Goal: Transaction & Acquisition: Purchase product/service

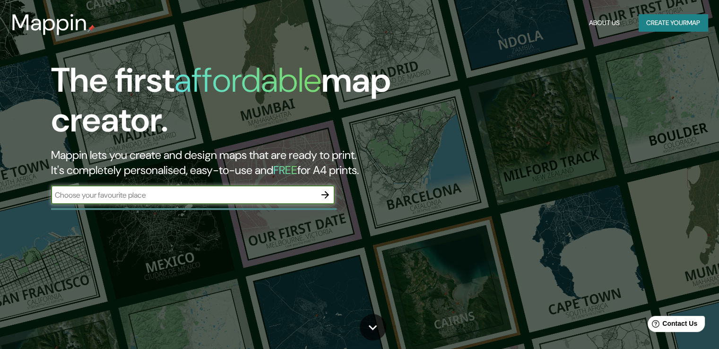
click at [665, 19] on button "Create your map" at bounding box center [673, 22] width 69 height 17
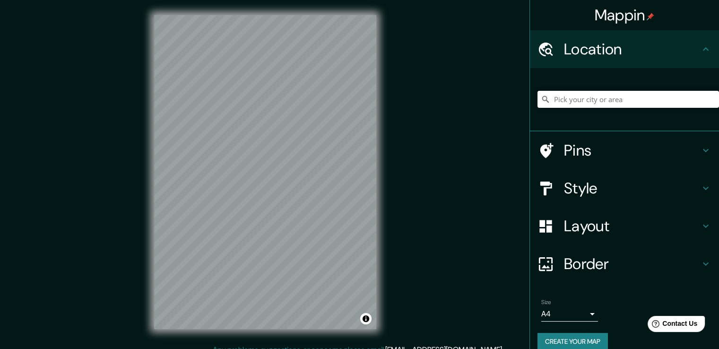
click at [594, 98] on input "Pick your city or area" at bounding box center [629, 99] width 182 height 17
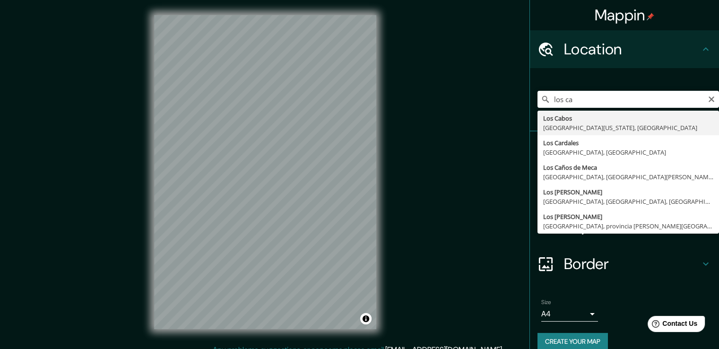
type input "[GEOGRAPHIC_DATA], [GEOGRAPHIC_DATA][US_STATE], [GEOGRAPHIC_DATA]"
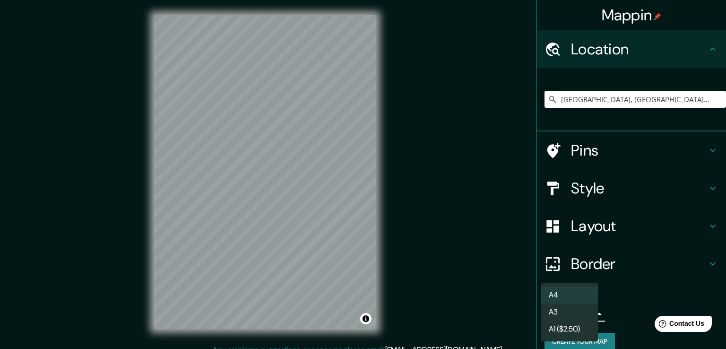
click at [584, 311] on body "Mappin Location [GEOGRAPHIC_DATA], [GEOGRAPHIC_DATA][US_STATE], [GEOGRAPHIC_DAT…" at bounding box center [363, 174] width 726 height 349
click at [554, 311] on li "A3" at bounding box center [569, 312] width 57 height 17
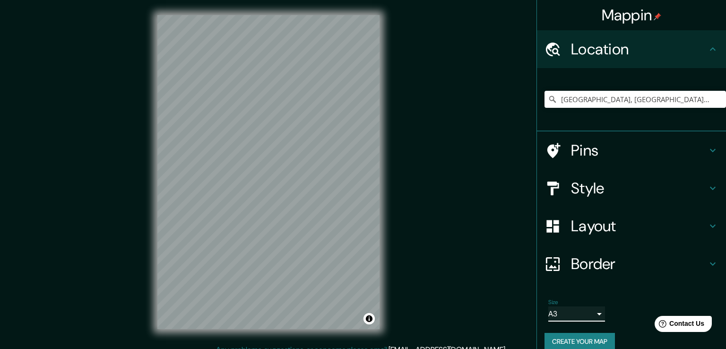
type input "a4"
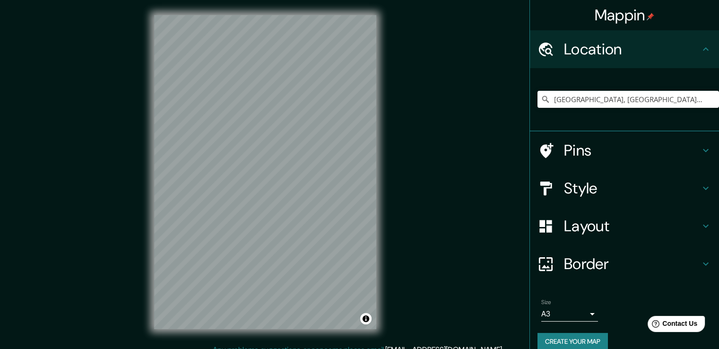
click at [700, 154] on icon at bounding box center [705, 150] width 11 height 11
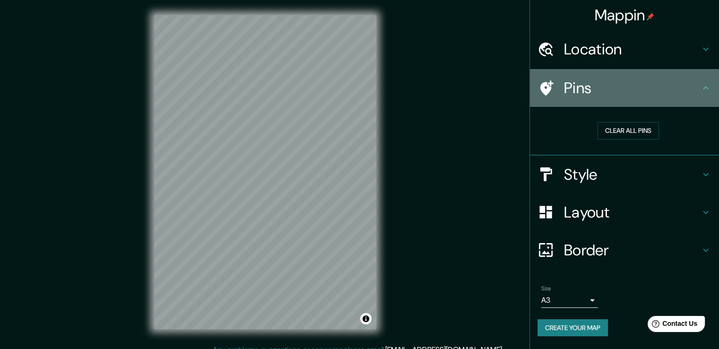
click at [705, 91] on icon at bounding box center [705, 87] width 11 height 11
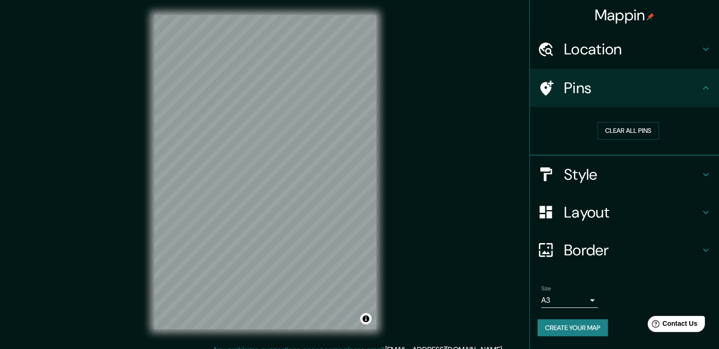
click at [704, 172] on icon at bounding box center [705, 174] width 11 height 11
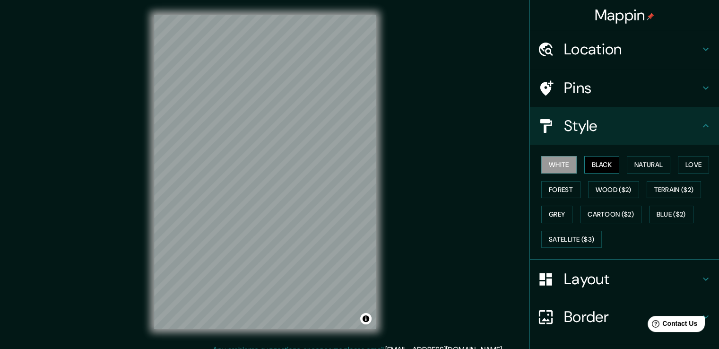
click at [607, 165] on button "Black" at bounding box center [601, 164] width 35 height 17
click at [635, 161] on button "Natural" at bounding box center [649, 164] width 44 height 17
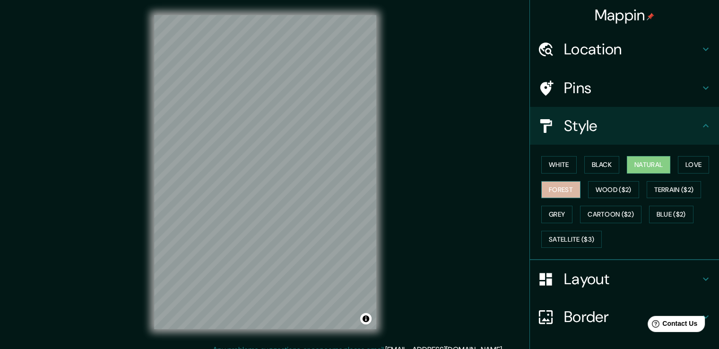
click at [549, 185] on button "Forest" at bounding box center [560, 189] width 39 height 17
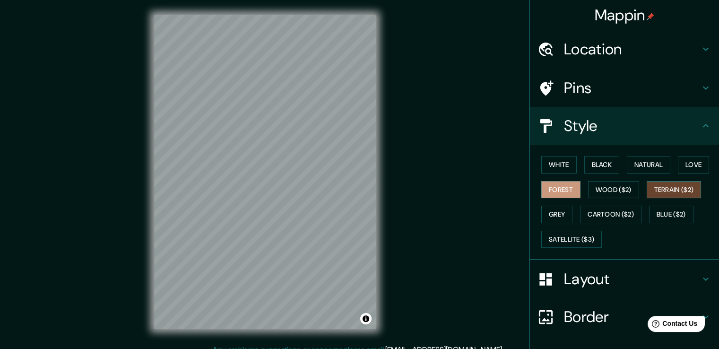
click at [680, 187] on button "Terrain ($2)" at bounding box center [674, 189] width 55 height 17
click at [658, 214] on button "Blue ($2)" at bounding box center [671, 214] width 44 height 17
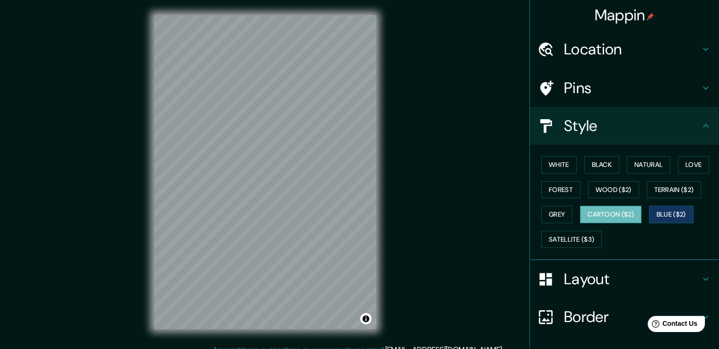
click at [620, 209] on button "Cartoon ($2)" at bounding box center [610, 214] width 61 height 17
click at [548, 210] on button "Grey" at bounding box center [556, 214] width 31 height 17
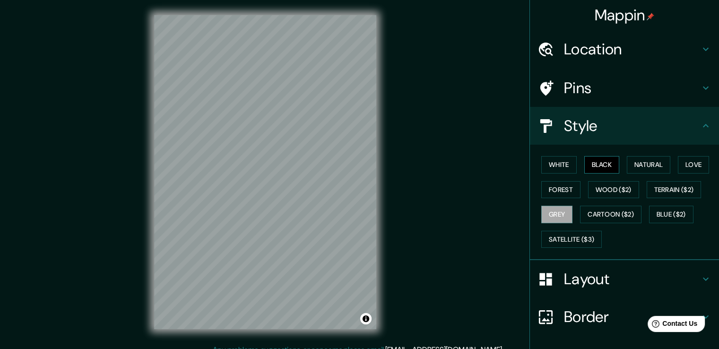
click at [595, 159] on button "Black" at bounding box center [601, 164] width 35 height 17
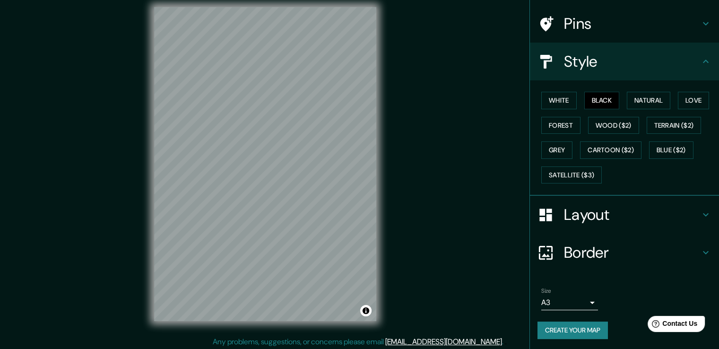
scroll to position [10, 0]
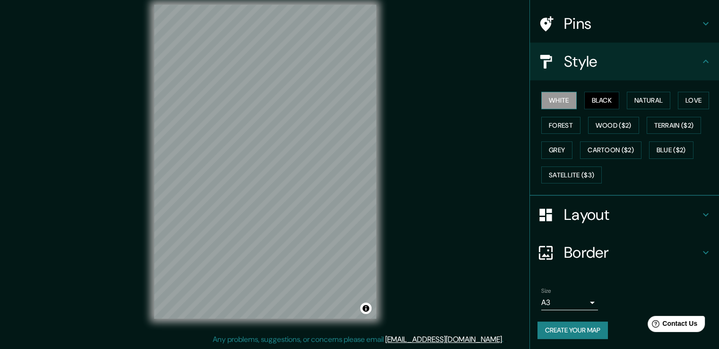
click at [566, 103] on button "White" at bounding box center [558, 100] width 35 height 17
click at [587, 96] on button "Black" at bounding box center [601, 100] width 35 height 17
click at [612, 208] on h4 "Layout" at bounding box center [632, 214] width 136 height 19
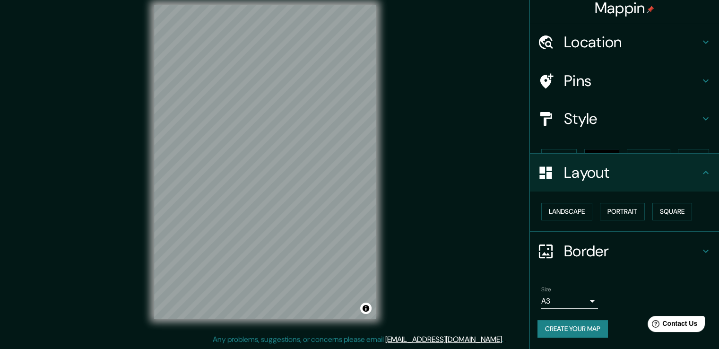
scroll to position [0, 0]
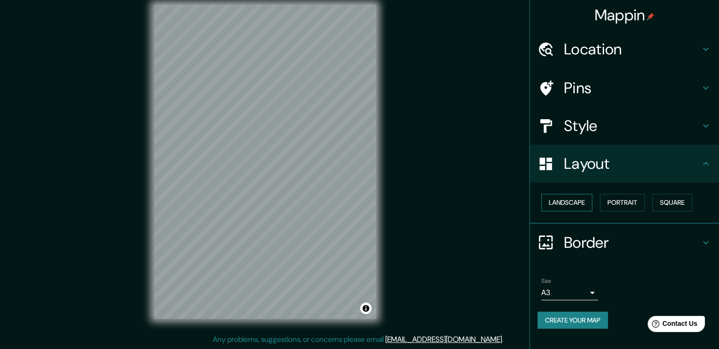
click at [561, 204] on button "Landscape" at bounding box center [566, 202] width 51 height 17
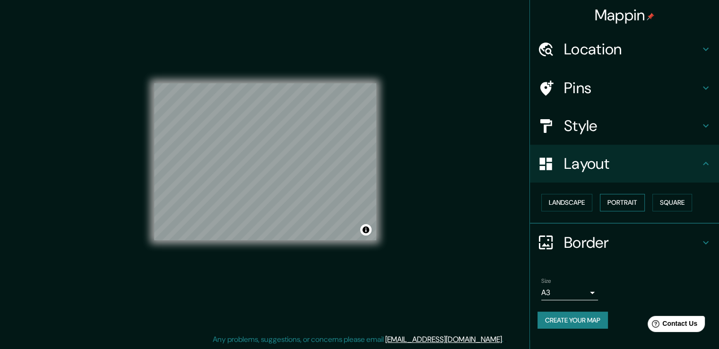
click at [609, 205] on button "Portrait" at bounding box center [622, 202] width 45 height 17
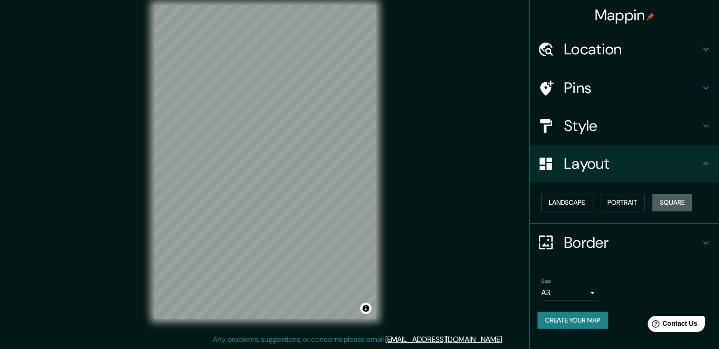
click at [665, 201] on button "Square" at bounding box center [673, 202] width 40 height 17
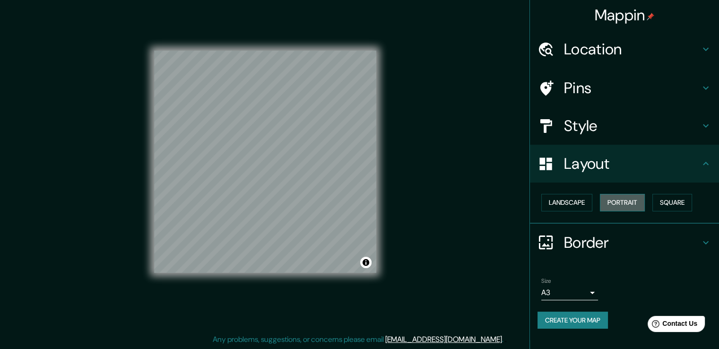
click at [633, 199] on button "Portrait" at bounding box center [622, 202] width 45 height 17
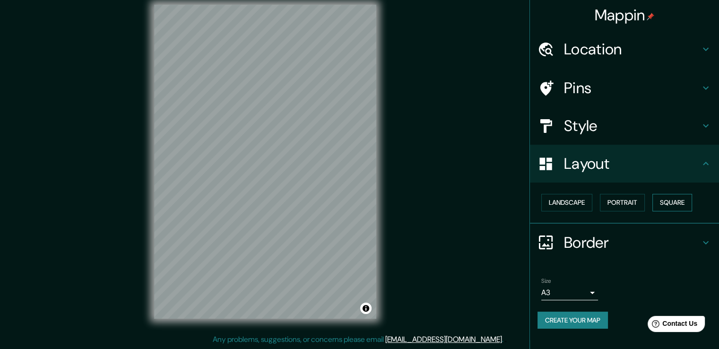
click at [676, 199] on button "Square" at bounding box center [673, 202] width 40 height 17
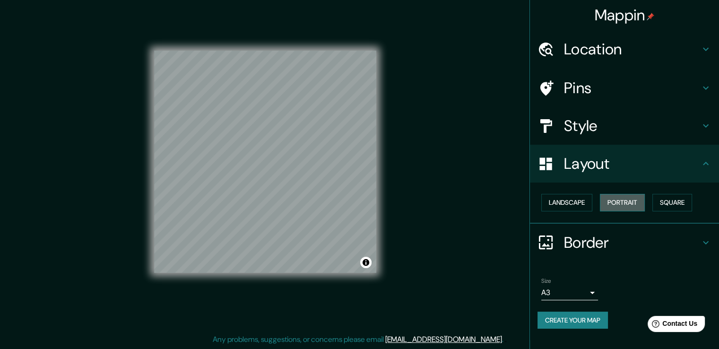
click at [637, 199] on button "Portrait" at bounding box center [622, 202] width 45 height 17
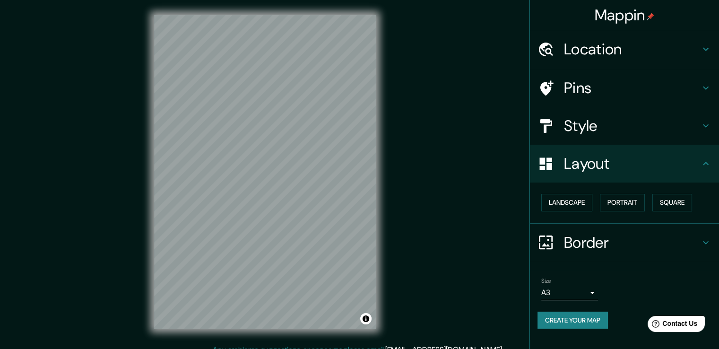
click at [543, 321] on button "Create your map" at bounding box center [573, 320] width 70 height 17
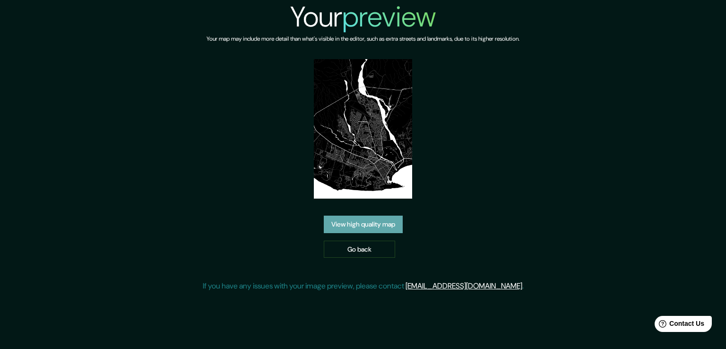
click at [359, 226] on link "View high quality map" at bounding box center [363, 224] width 79 height 17
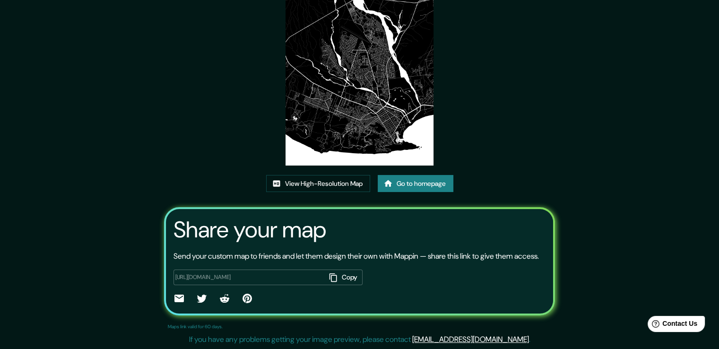
scroll to position [96, 0]
click at [343, 175] on link "View High-Resolution Map" at bounding box center [318, 183] width 104 height 17
